Goal: Information Seeking & Learning: Learn about a topic

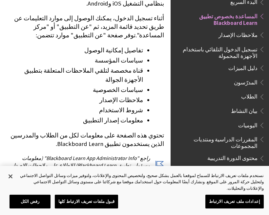
scroll to position [195, 0]
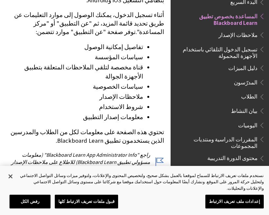
click at [242, 52] on span "تسجيل الدخول التلقائي باستخدام الأجهزة المحمولة" at bounding box center [217, 51] width 79 height 15
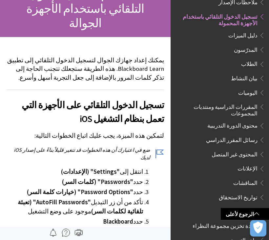
scroll to position [93, 0]
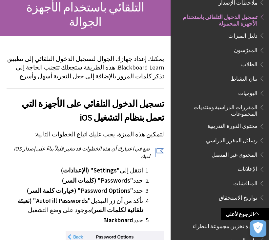
click at [248, 64] on span "الطلاب" at bounding box center [249, 63] width 16 height 9
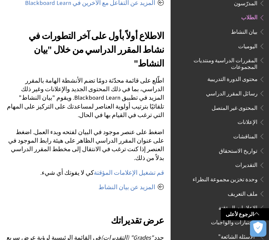
scroll to position [625, 0]
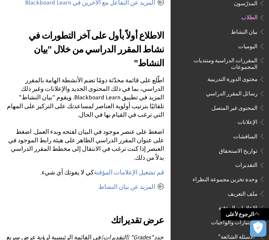
click at [240, 220] on link "الرجوع لأعلى" at bounding box center [245, 214] width 48 height 12
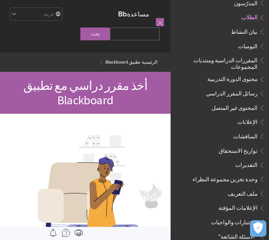
click at [237, 231] on span ""الأسئلة الشائعة"" at bounding box center [237, 235] width 39 height 9
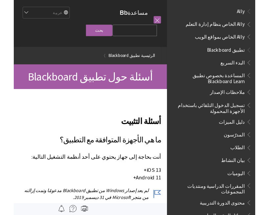
scroll to position [340, 0]
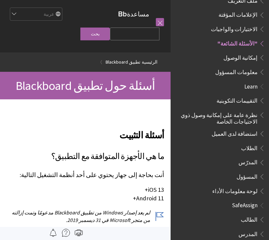
click at [150, 27] on div at bounding box center [157, 22] width 14 height 27
click at [165, 18] on div "مساعدة Blackboard مساعدة Bb English عربية Català Cymraeg Deutsch Español Suomi …" at bounding box center [85, 26] width 170 height 52
click at [163, 20] on link at bounding box center [160, 22] width 8 height 8
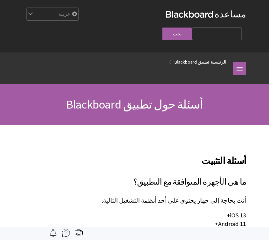
click at [161, 20] on div "English عربية Català Cymraeg Deutsch Español Suomi Français עברית Italiano 日本語 …" at bounding box center [94, 14] width 143 height 18
